Goal: Find contact information: Find contact information

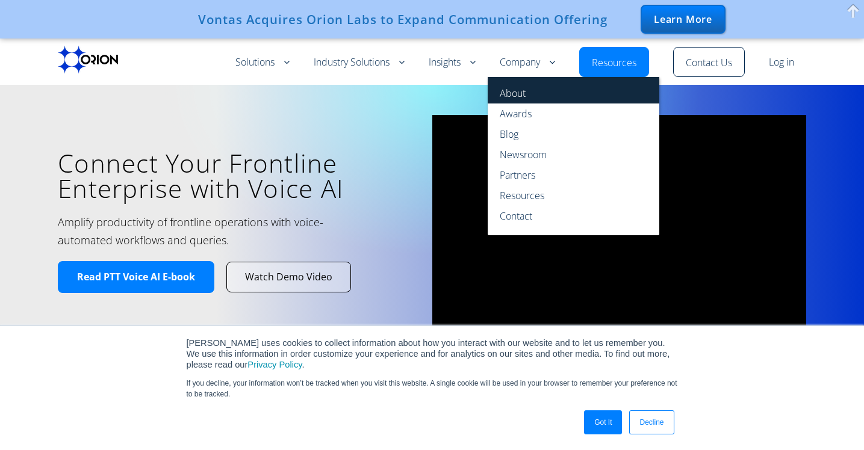
click at [515, 96] on link "About" at bounding box center [574, 90] width 172 height 26
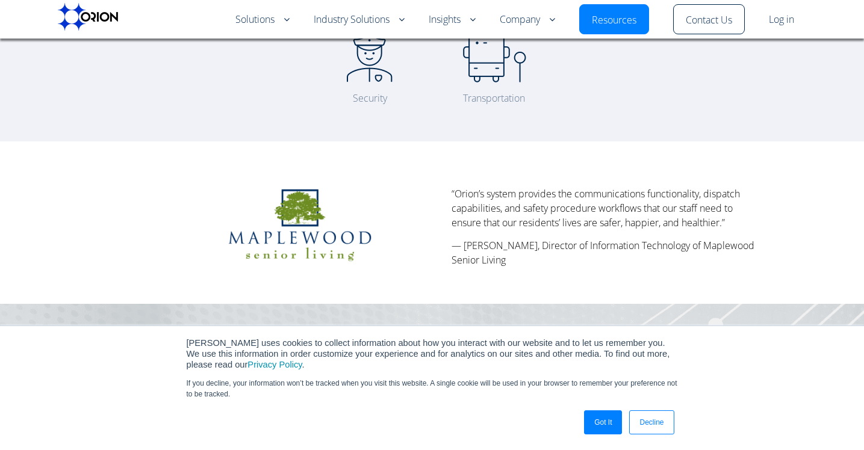
scroll to position [524, 0]
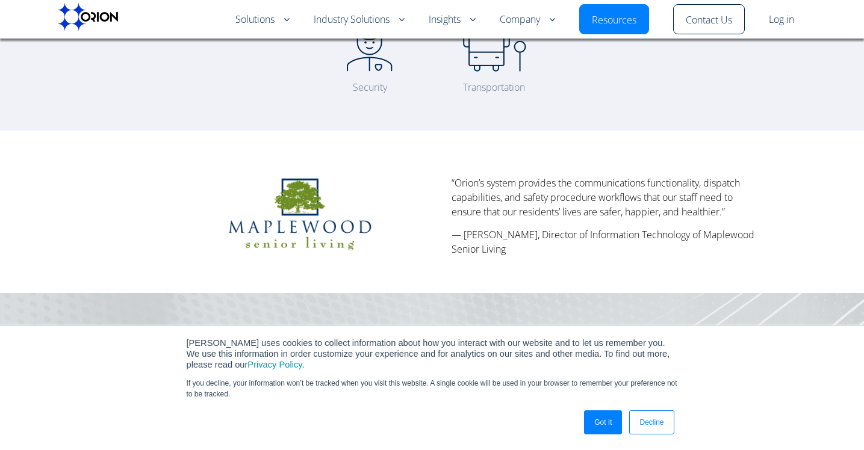
click at [661, 427] on link "Decline" at bounding box center [651, 423] width 45 height 24
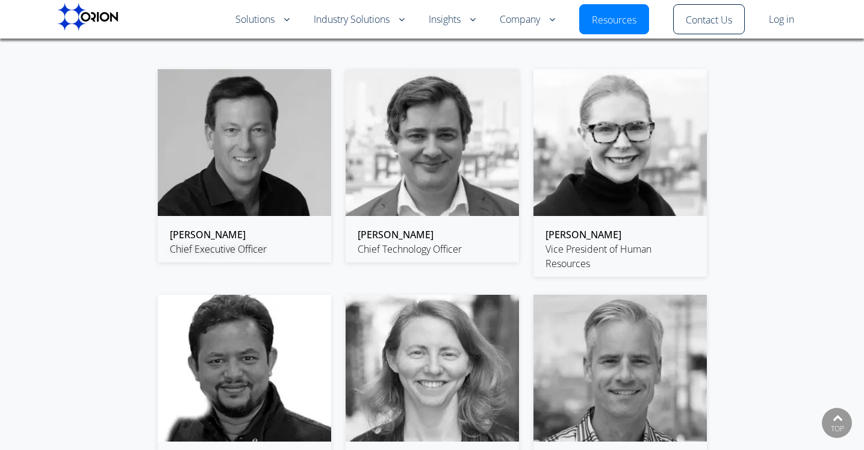
scroll to position [1784, 0]
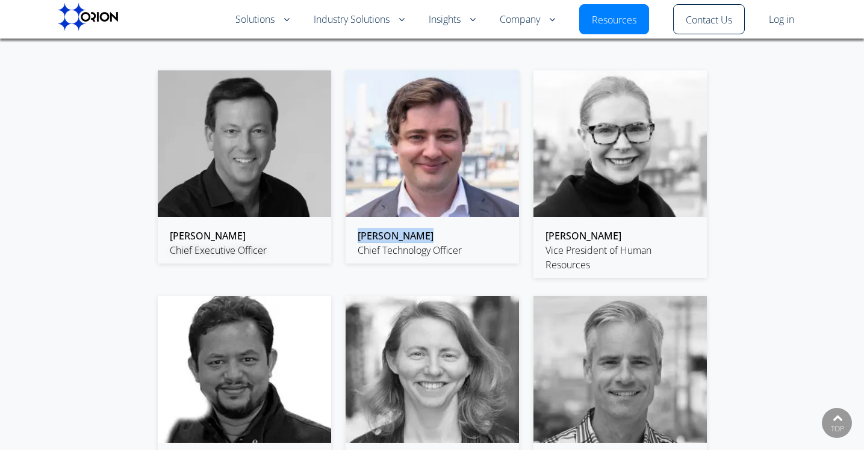
drag, startPoint x: 443, startPoint y: 237, endPoint x: 357, endPoint y: 237, distance: 85.5
click at [357, 237] on div "[PERSON_NAME] Chief Technology Officer" at bounding box center [432, 243] width 173 height 42
copy link "[PERSON_NAME]"
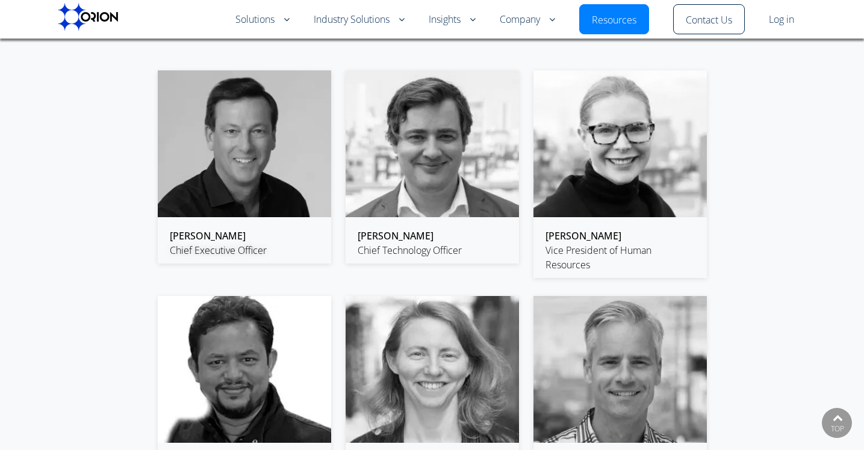
click at [754, 175] on div "[PERSON_NAME] Chief Executive Officer [PERSON_NAME] Chief Technology Officer [P…" at bounding box center [432, 410] width 852 height 705
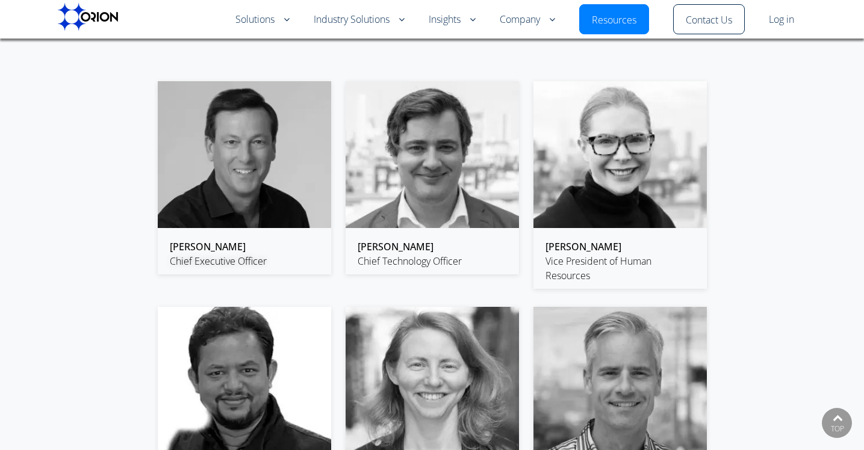
scroll to position [1767, 0]
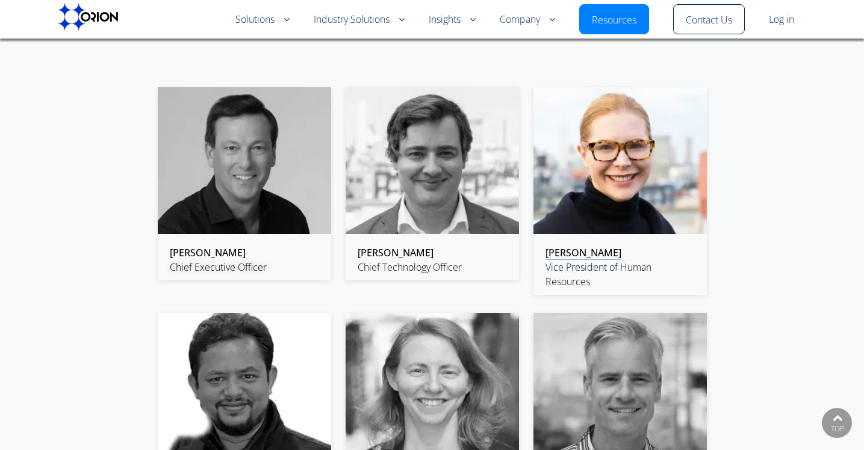
drag, startPoint x: 615, startPoint y: 254, endPoint x: 547, endPoint y: 253, distance: 68.7
click at [547, 253] on div "[PERSON_NAME] Vice President of Human Resources" at bounding box center [620, 267] width 173 height 56
copy link "[PERSON_NAME]"
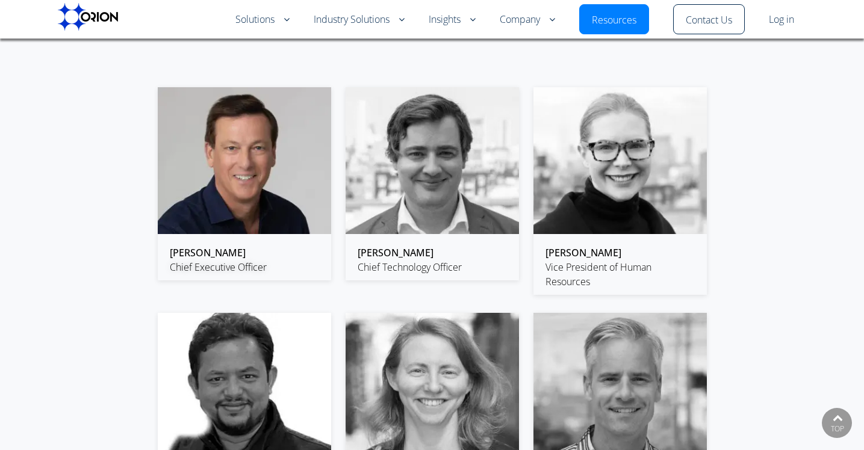
drag, startPoint x: 240, startPoint y: 254, endPoint x: 161, endPoint y: 249, distance: 78.4
click at [161, 249] on div "[PERSON_NAME] Chief Executive Officer" at bounding box center [244, 260] width 173 height 42
copy link "[PERSON_NAME]"
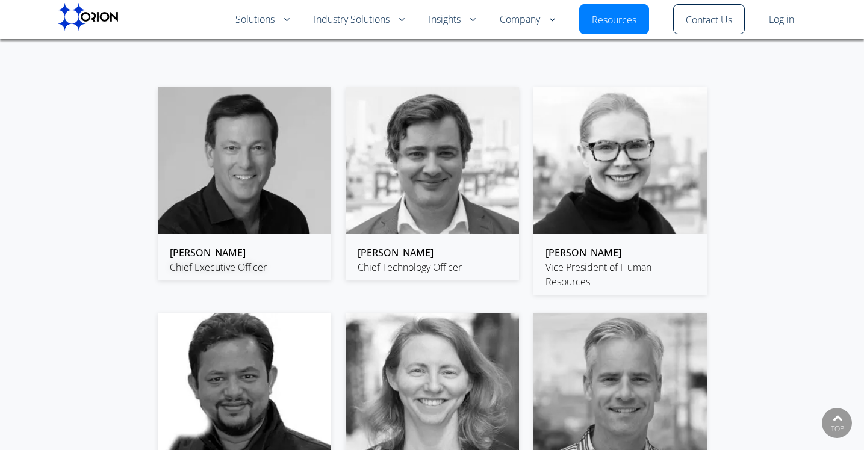
click at [745, 142] on div "[PERSON_NAME] Chief Executive Officer [PERSON_NAME] Chief Technology Officer [P…" at bounding box center [432, 427] width 852 height 705
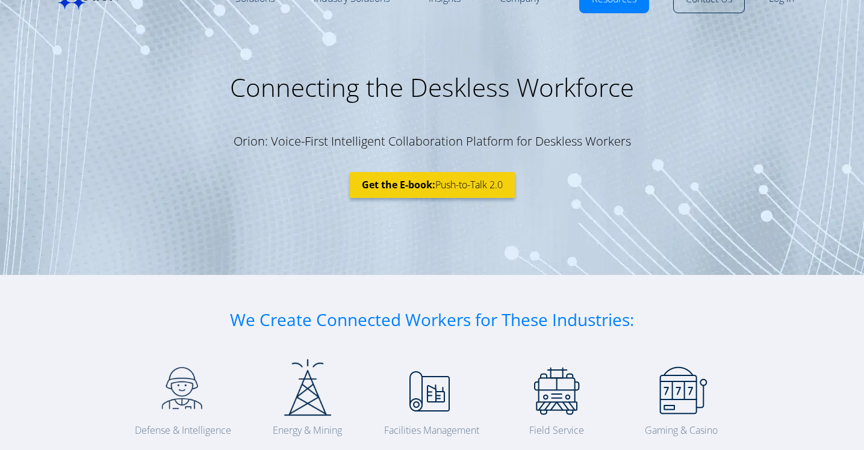
scroll to position [0, 0]
